Goal: Task Accomplishment & Management: Use online tool/utility

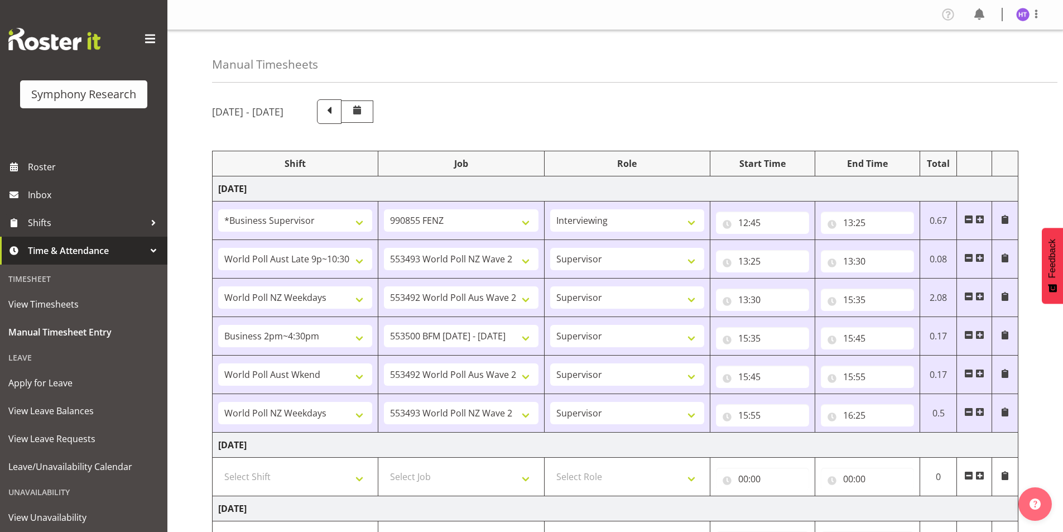
select select "1607"
select select "9636"
select select "57511"
select select "10527"
select select "45"
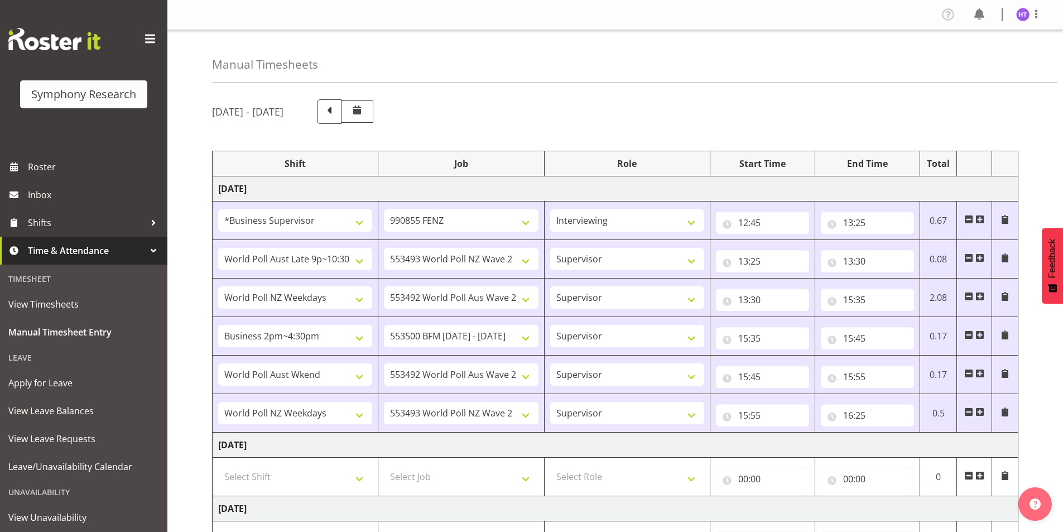
select select "41604"
select select "10499"
select select "45"
select select "103"
select select "10242"
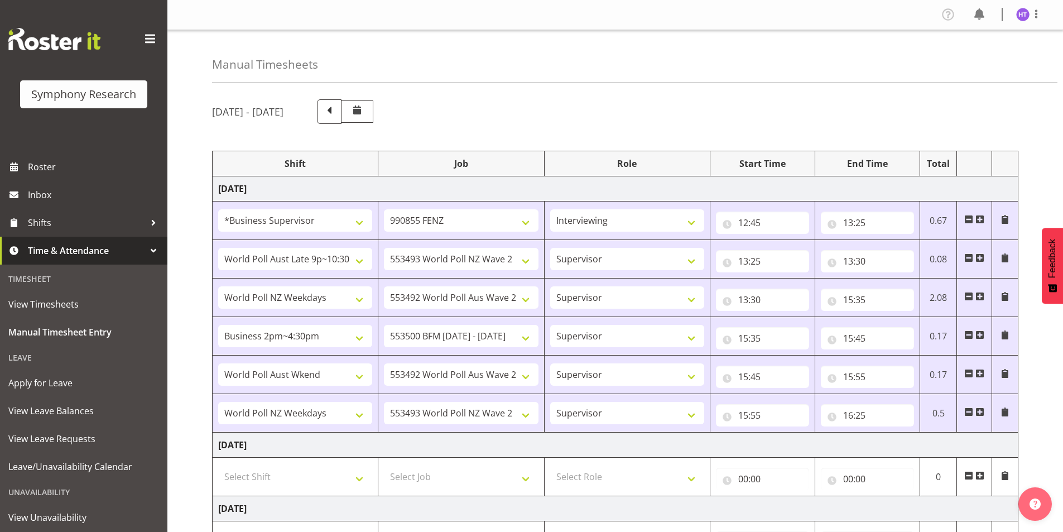
select select "45"
select select "11547"
select select "10499"
select select "45"
select select "41604"
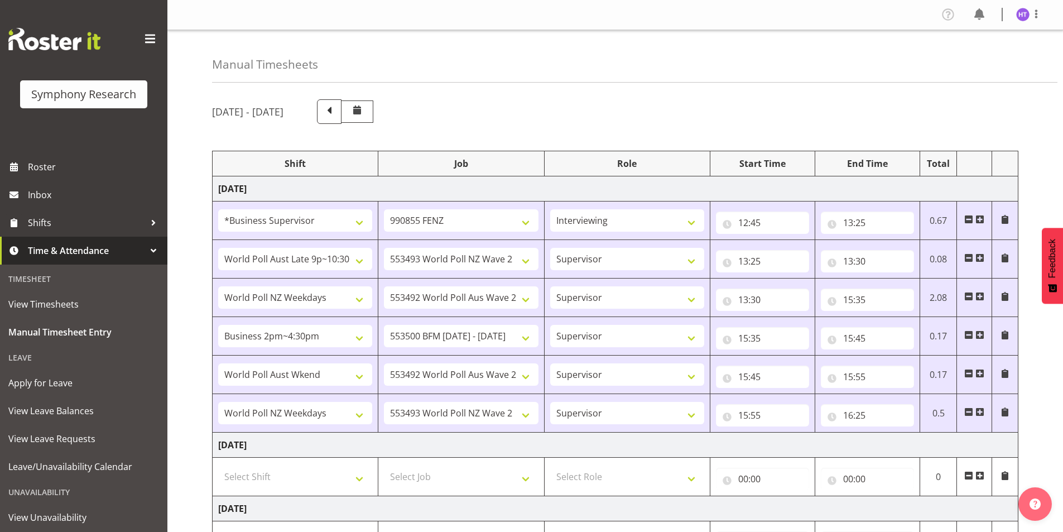
select select "10527"
select select "45"
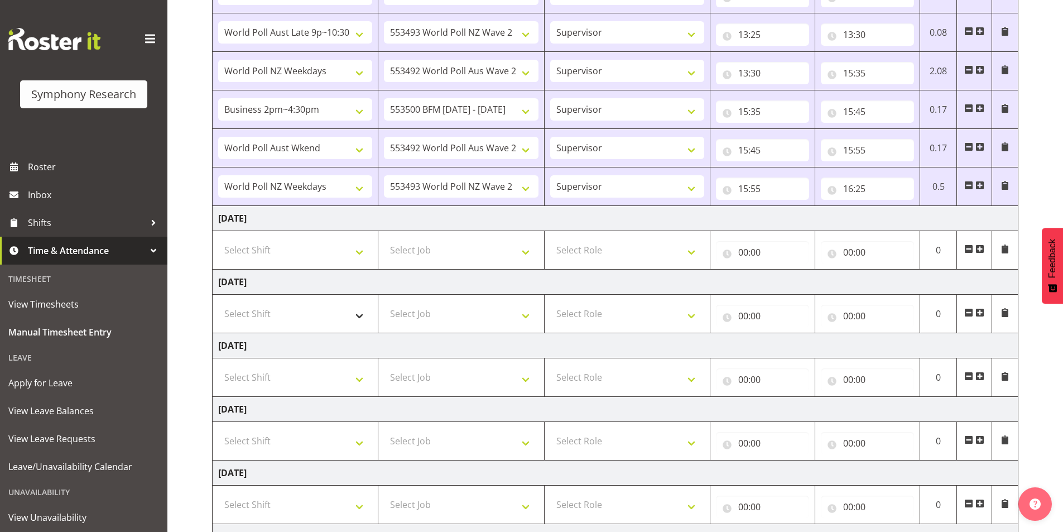
scroll to position [242, 0]
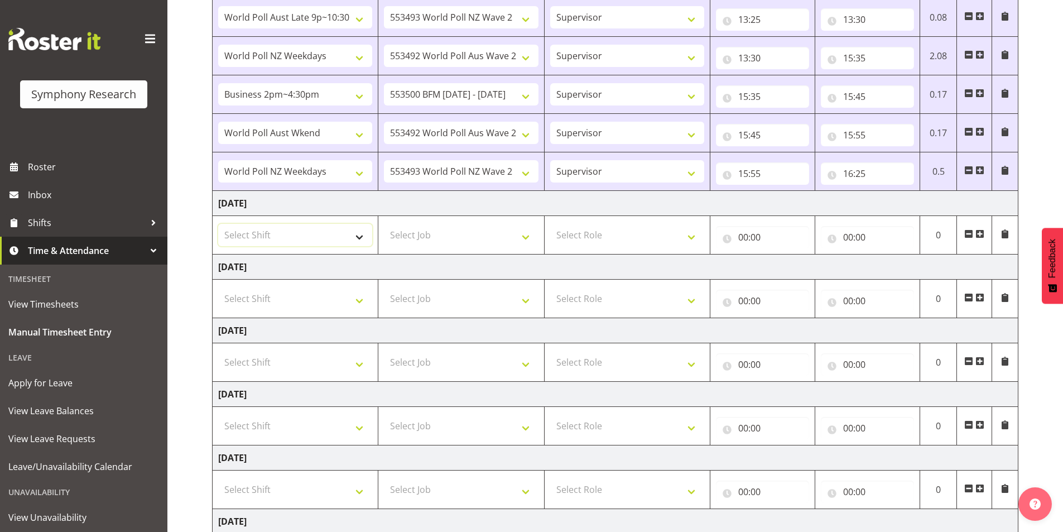
click at [287, 242] on select "Select Shift !!Weekend Residential (Roster IT Shift Label) *Business 9/10am ~ 4…" at bounding box center [295, 235] width 154 height 22
select select "17153"
click at [218, 224] on select "Select Shift !!Weekend Residential (Roster IT Shift Label) *Business 9/10am ~ 4…" at bounding box center [295, 235] width 154 height 22
click at [417, 233] on select "Select Job 550060 IF Admin 553492 World Poll Aus Wave 2 Main 2025 553493 World …" at bounding box center [461, 235] width 154 height 22
select select "743"
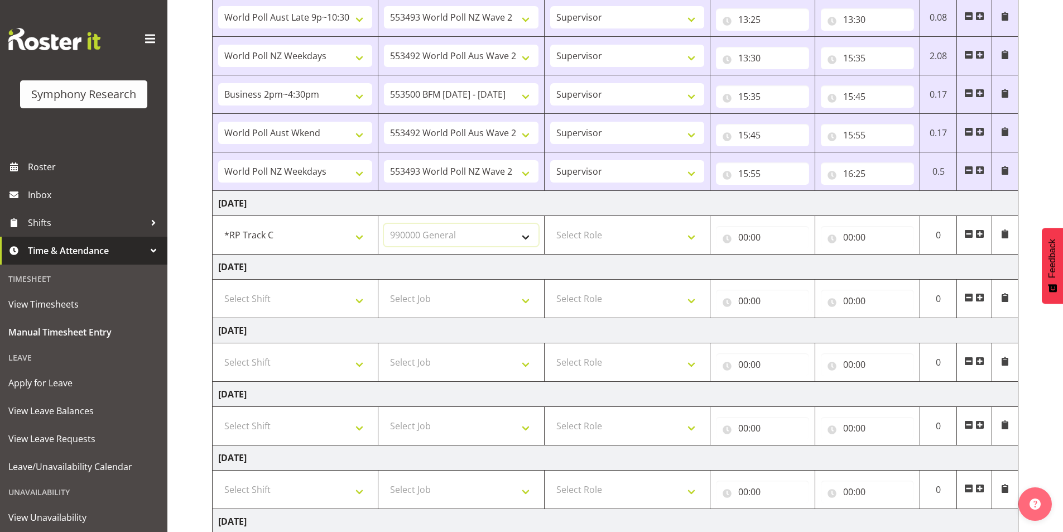
click at [384, 224] on select "Select Job 550060 IF Admin 553492 World Poll Aus Wave 2 Main 2025 553493 World …" at bounding box center [461, 235] width 154 height 22
click at [618, 233] on select "Select Role Interviewing Briefing Supervisor" at bounding box center [627, 235] width 154 height 22
select select "47"
click at [550, 224] on select "Select Role Interviewing Briefing Supervisor" at bounding box center [627, 235] width 154 height 22
click at [747, 236] on input "00:00" at bounding box center [762, 237] width 93 height 22
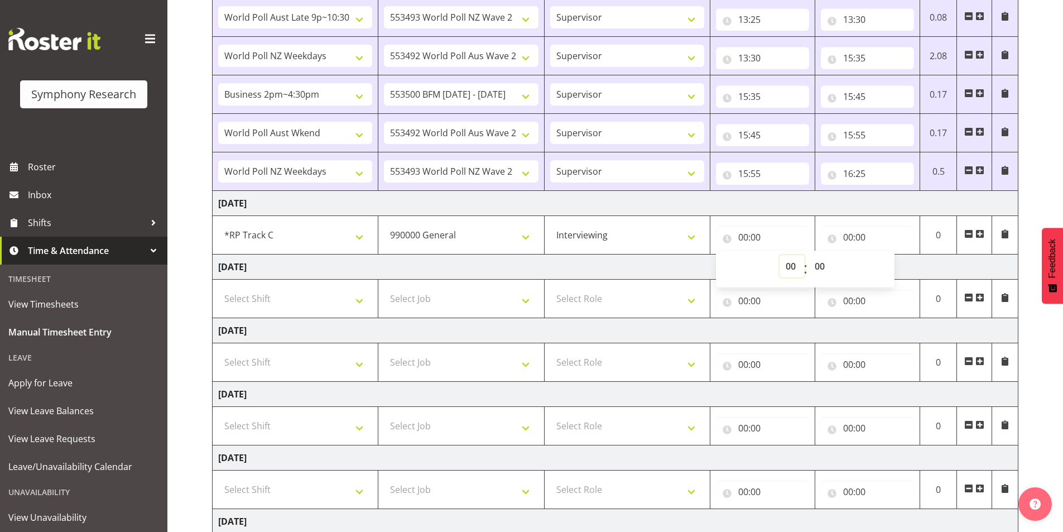
click at [793, 266] on select "00 01 02 03 04 05 06 07 08 09 10 11 12 13 14 15 16 17 18 19 20 21 22 23" at bounding box center [792, 266] width 25 height 22
select select "17"
click at [780, 255] on select "00 01 02 03 04 05 06 07 08 09 10 11 12 13 14 15 16 17 18 19 20 21 22 23" at bounding box center [792, 266] width 25 height 22
type input "17:00"
click at [847, 238] on input "00:00" at bounding box center [867, 237] width 93 height 22
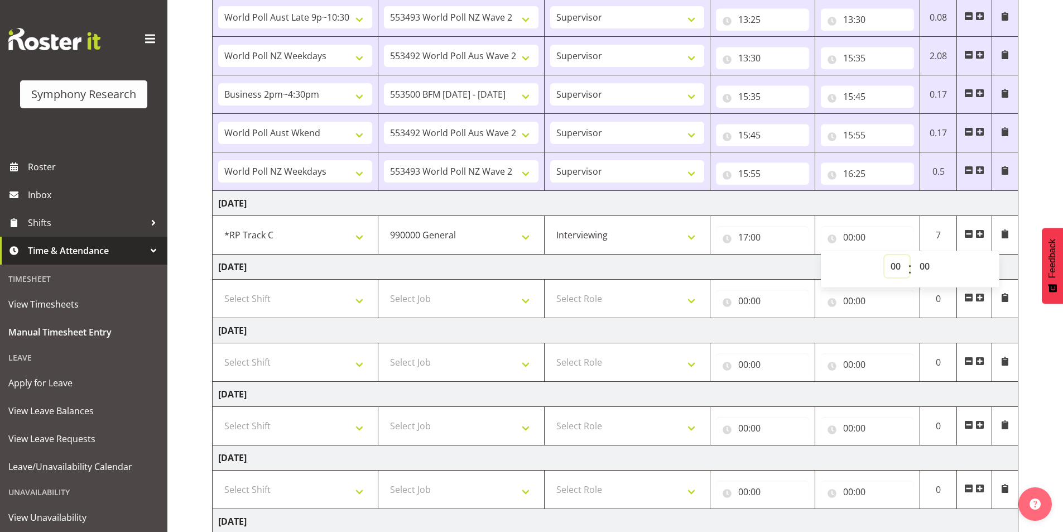
click at [895, 270] on select "00 01 02 03 04 05 06 07 08 09 10 11 12 13 14 15 16 17 18 19 20 21 22 23" at bounding box center [897, 266] width 25 height 22
select select "21"
click at [885, 255] on select "00 01 02 03 04 05 06 07 08 09 10 11 12 13 14 15 16 17 18 19 20 21 22 23" at bounding box center [897, 266] width 25 height 22
type input "21:00"
